Goal: Book appointment/travel/reservation

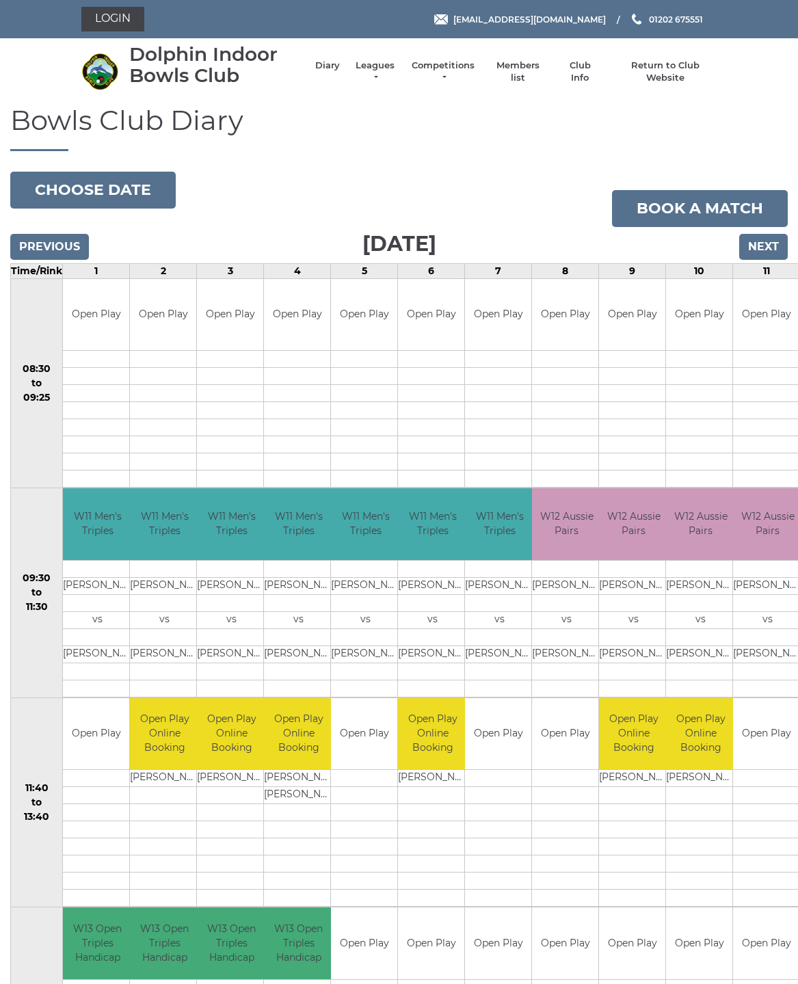
scroll to position [68, 0]
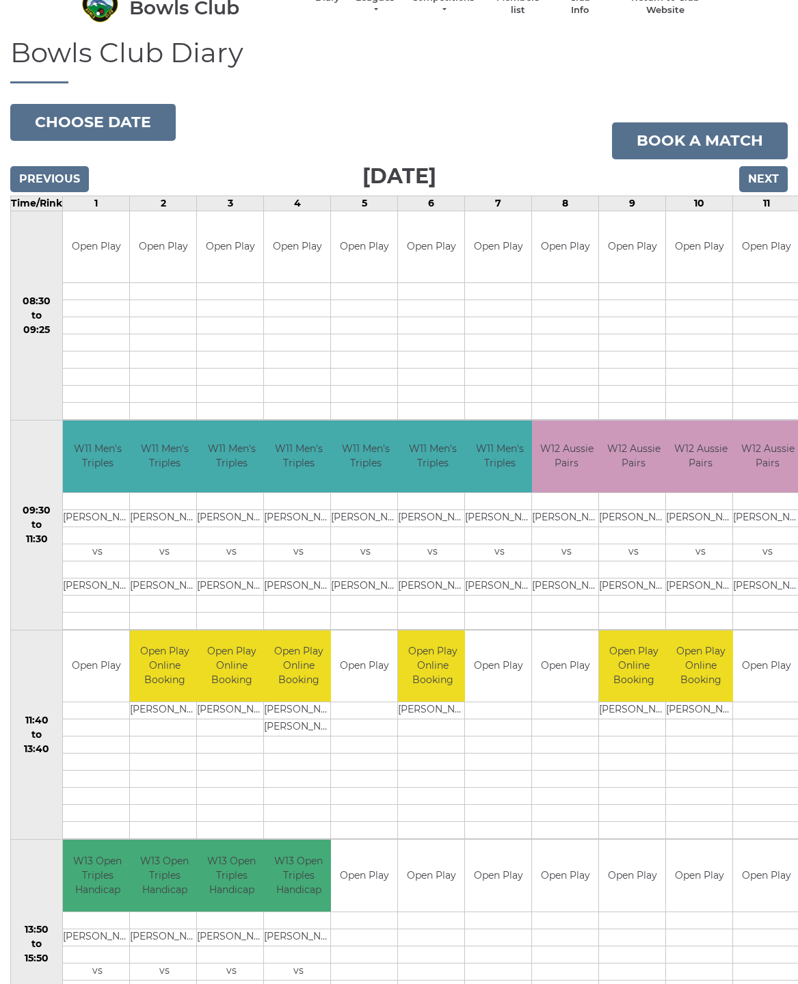
click at [118, 124] on button "Choose date" at bounding box center [93, 122] width 166 height 37
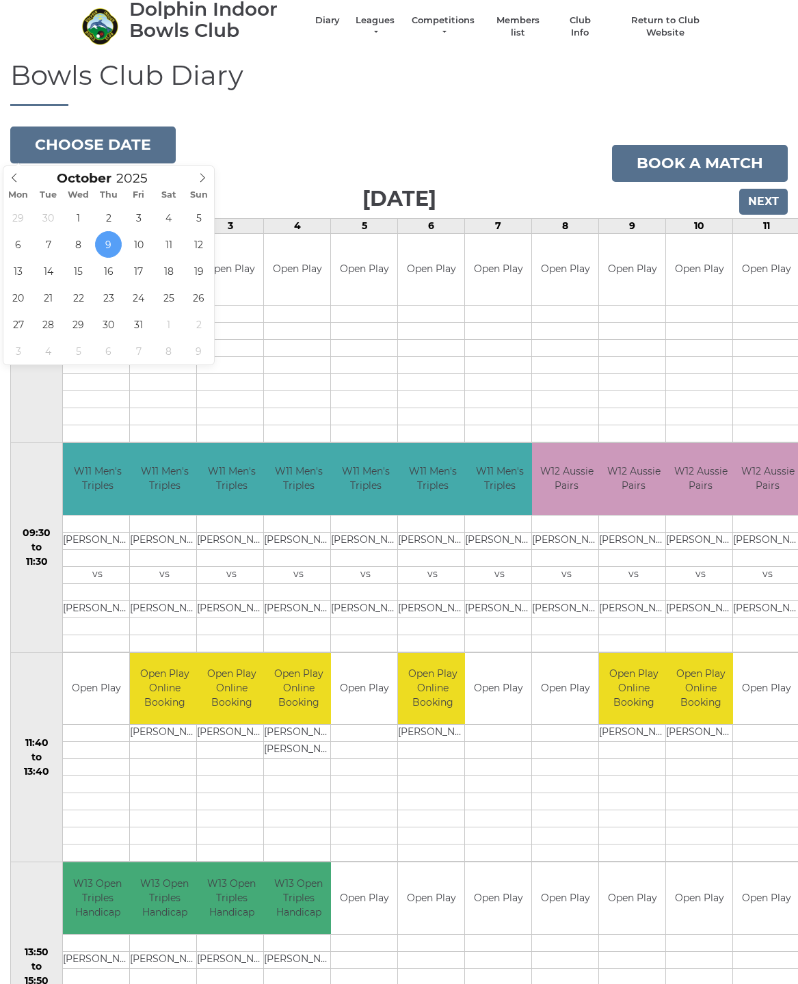
scroll to position [0, 0]
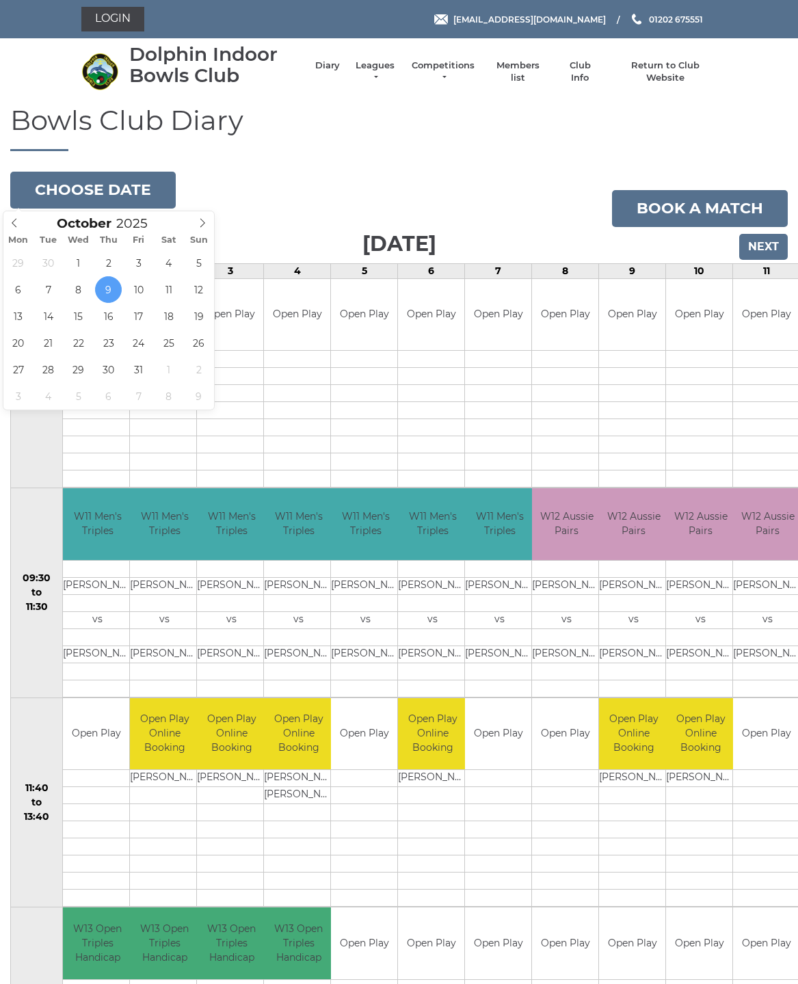
click at [10, 228] on span at bounding box center [14, 220] width 23 height 19
type input "2025-09-25"
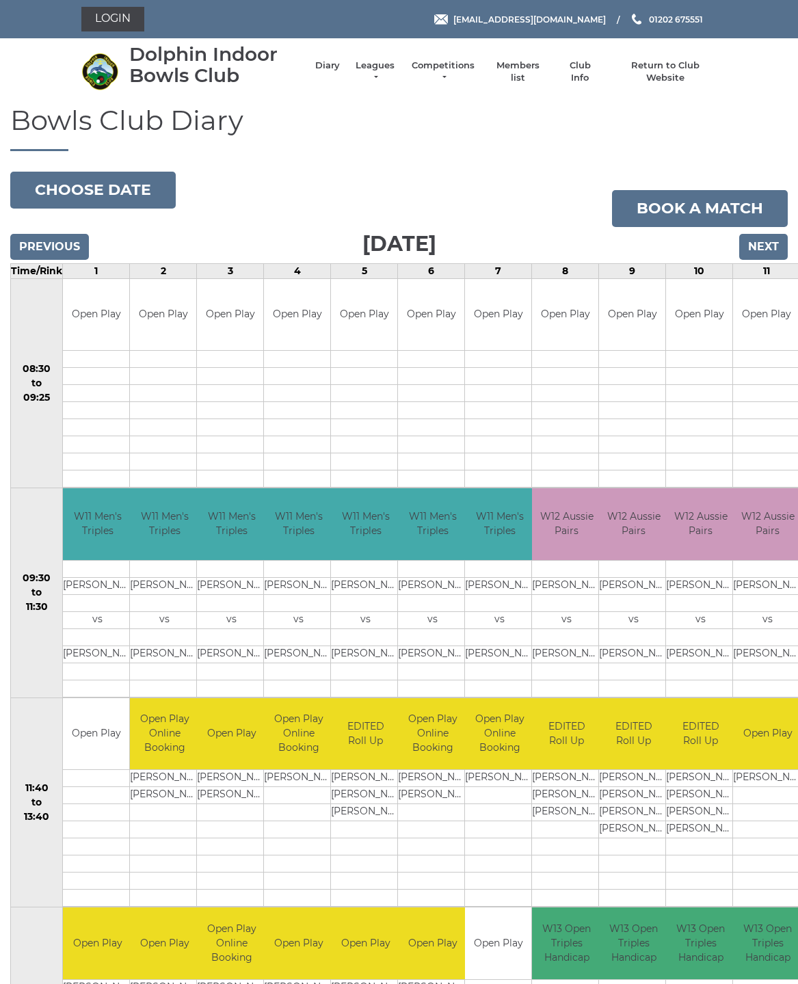
click at [132, 185] on button "Choose date" at bounding box center [93, 190] width 166 height 37
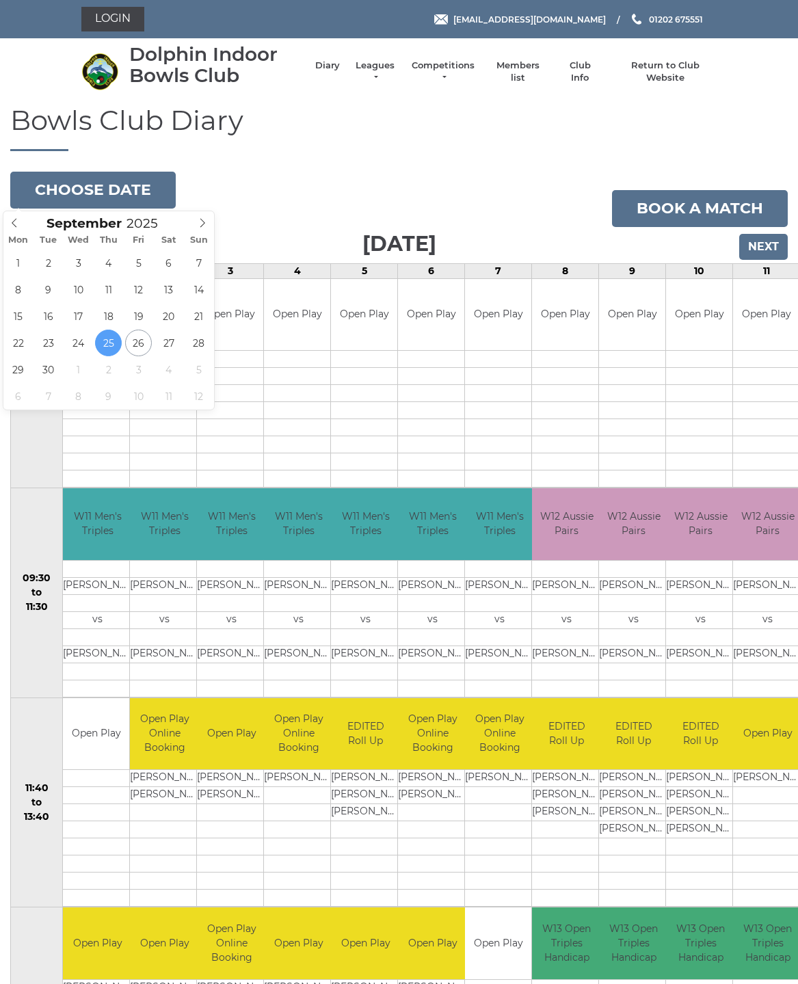
type input "2025-09-26"
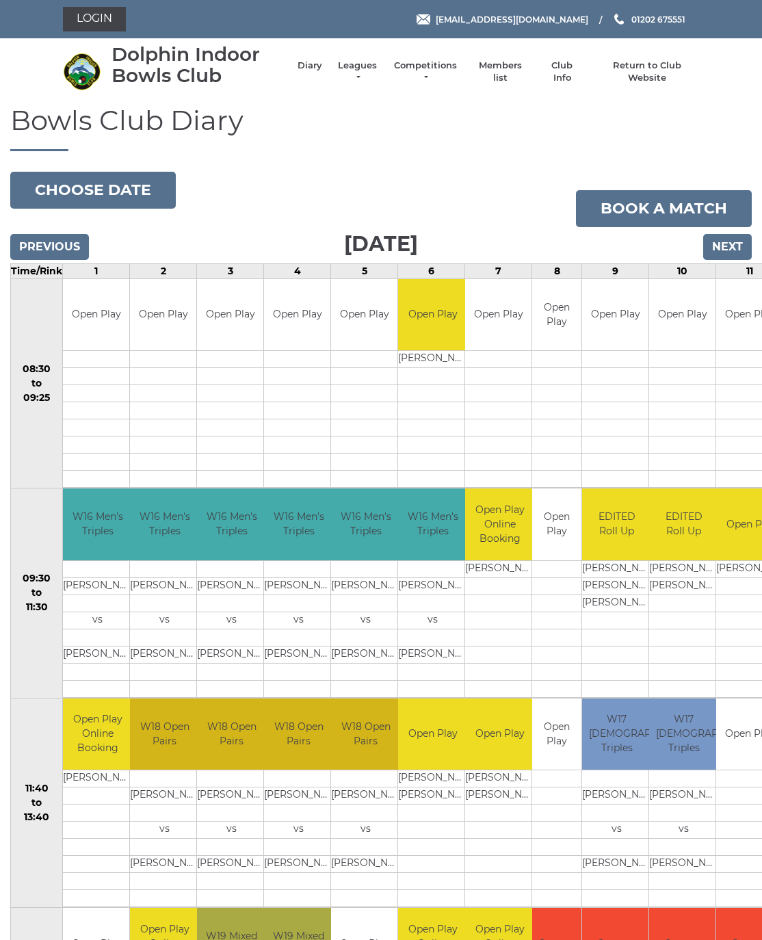
scroll to position [6, 0]
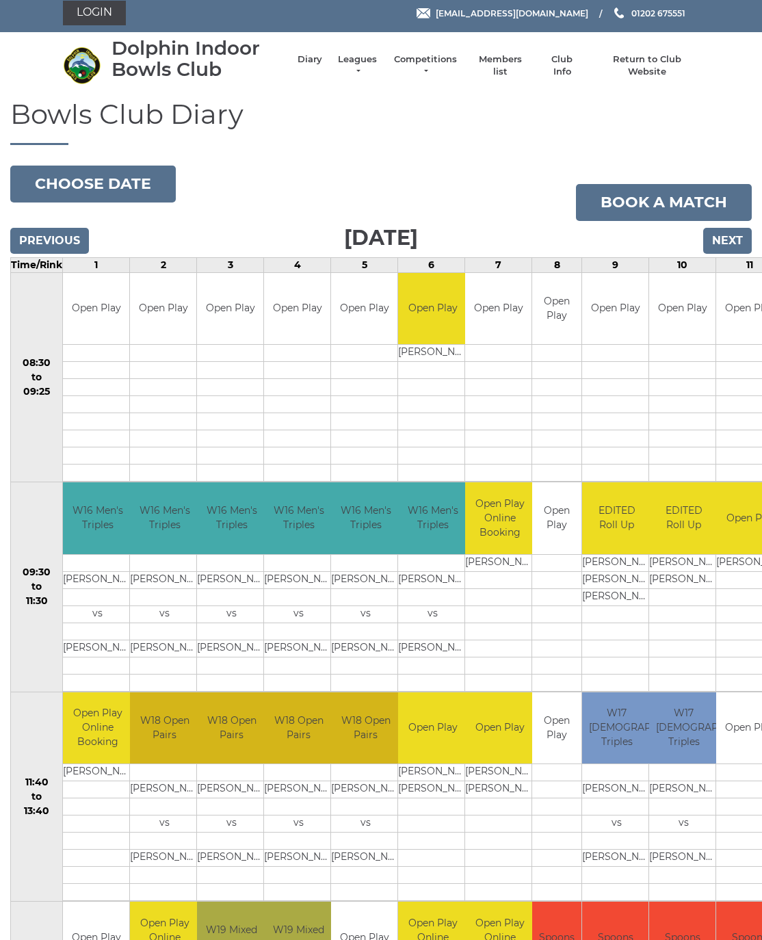
click at [131, 181] on button "Choose date" at bounding box center [93, 184] width 166 height 37
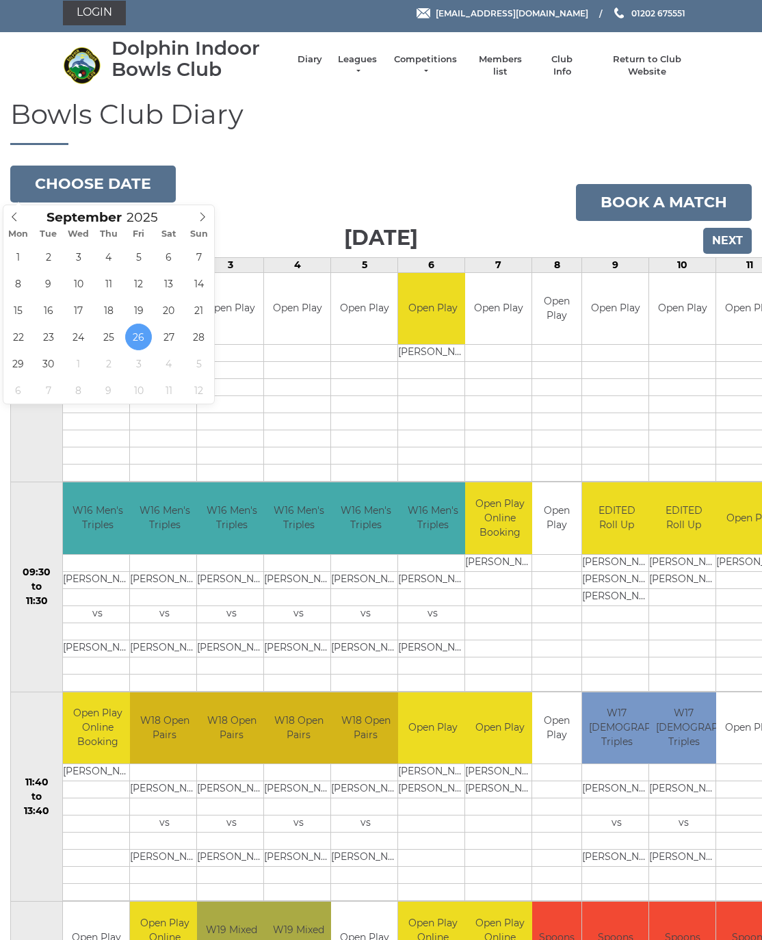
type input "2025-09-29"
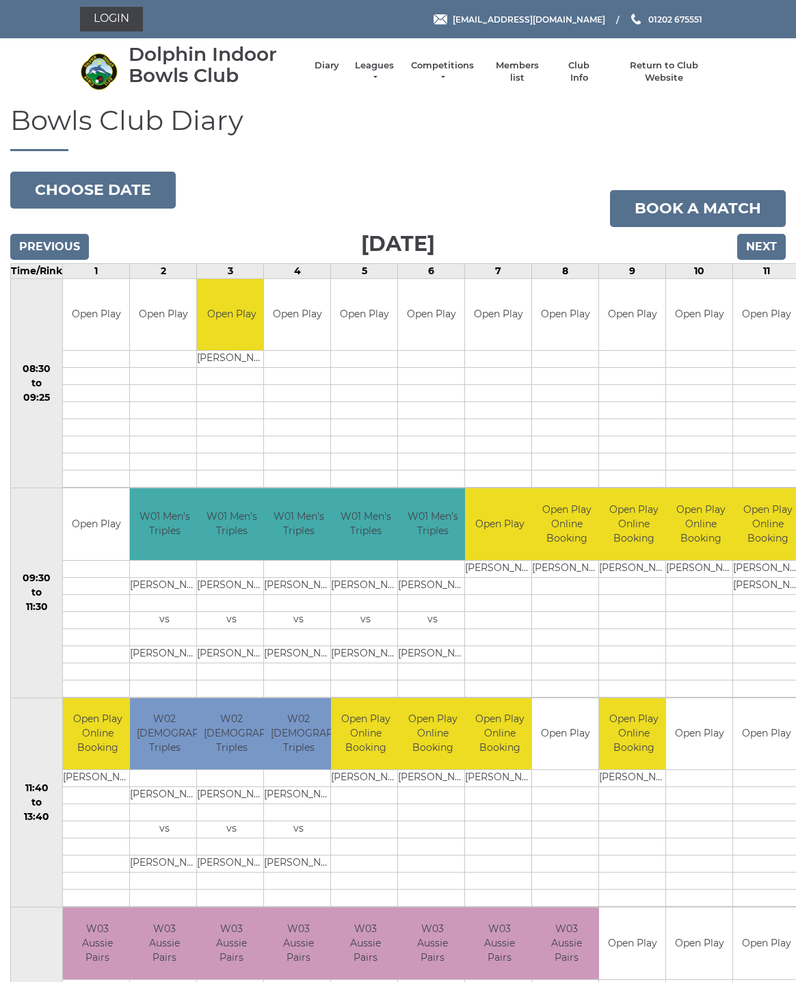
click at [133, 197] on button "Choose date" at bounding box center [93, 190] width 166 height 37
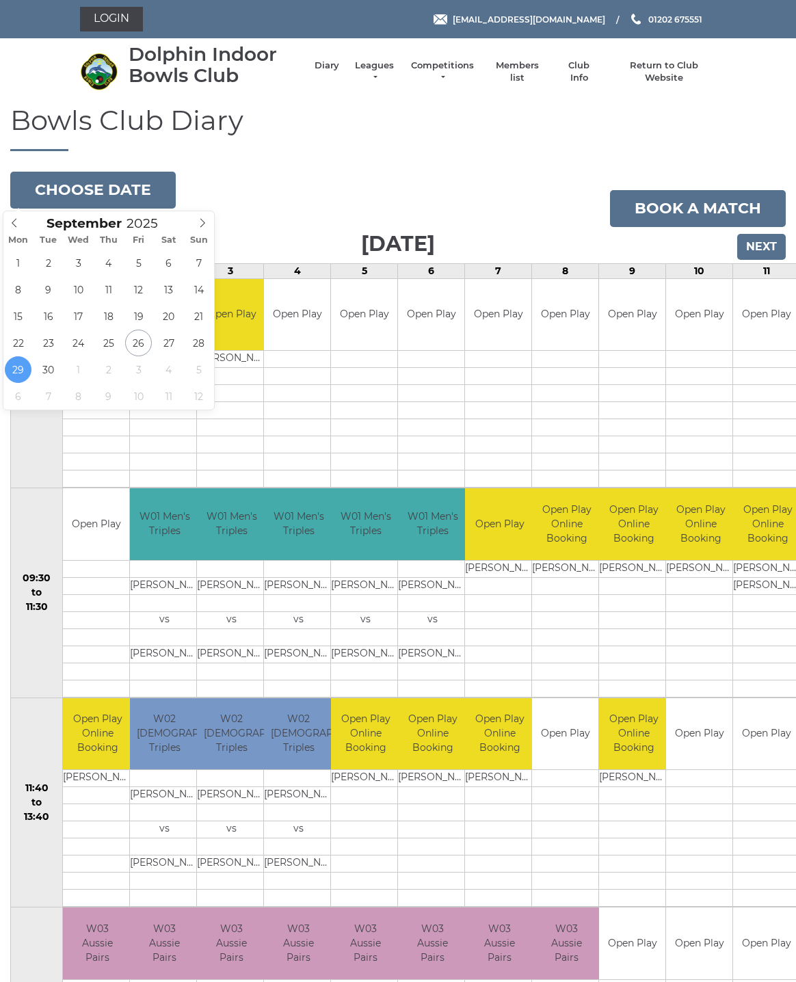
type input "2025-10-02"
